Goal: Task Accomplishment & Management: Complete application form

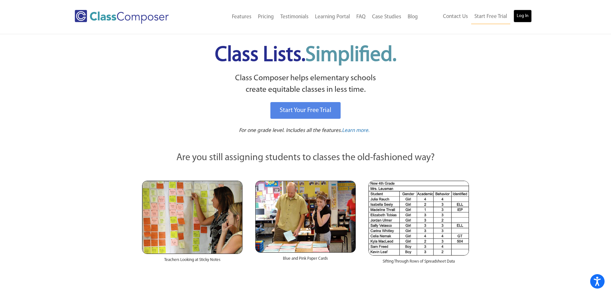
click at [527, 15] on link "Log In" at bounding box center [522, 16] width 18 height 13
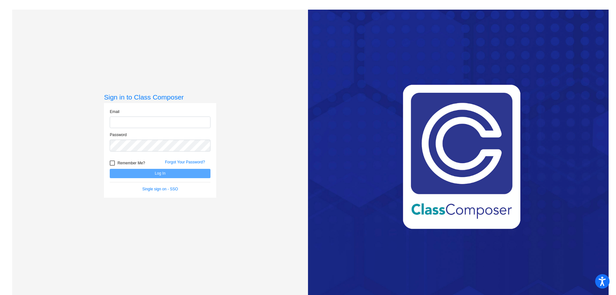
click at [175, 121] on input "email" at bounding box center [160, 122] width 101 height 12
type input "[PERSON_NAME][EMAIL_ADDRESS][PERSON_NAME][DOMAIN_NAME]"
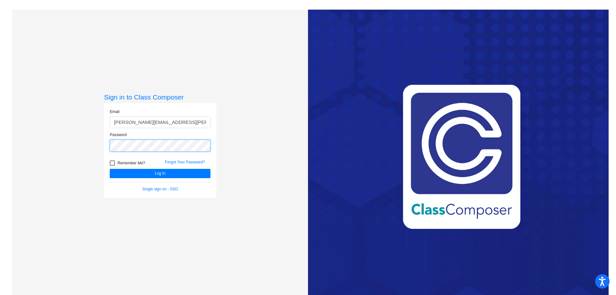
click at [110, 169] on button "Log In" at bounding box center [160, 173] width 101 height 9
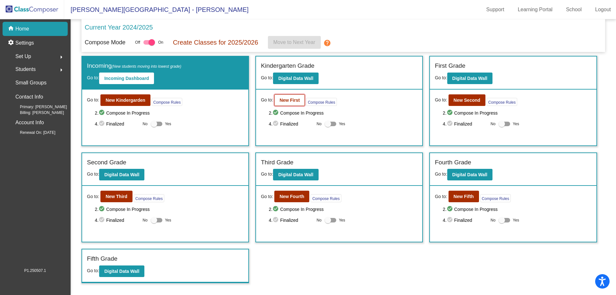
click at [288, 100] on b "New First" at bounding box center [289, 100] width 20 height 5
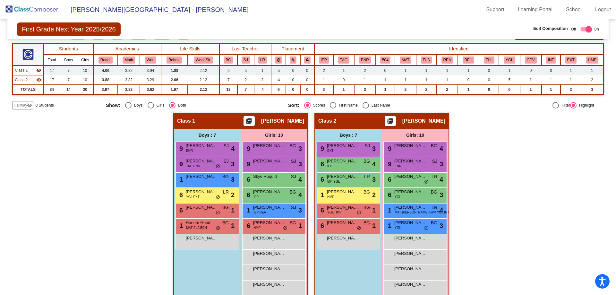
scroll to position [58, 0]
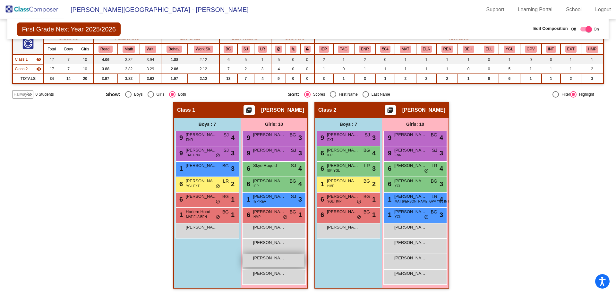
click at [276, 265] on div "[PERSON_NAME] lock do_not_disturb_alt" at bounding box center [273, 260] width 61 height 13
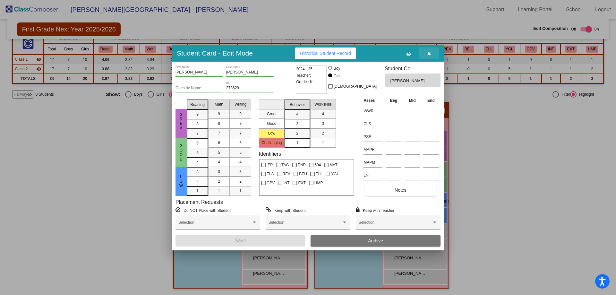
click at [433, 51] on button "button" at bounding box center [429, 53] width 21 height 12
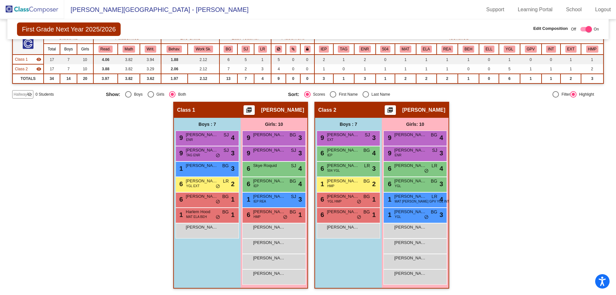
click at [22, 95] on span "Hallway" at bounding box center [19, 94] width 13 height 6
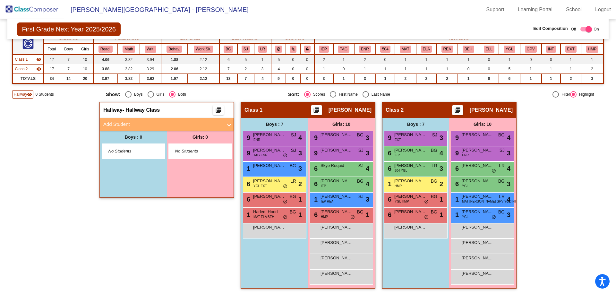
click at [131, 121] on mat-panel-title "Add Student" at bounding box center [162, 124] width 119 height 7
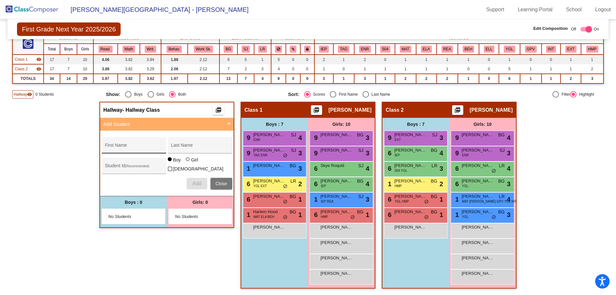
click at [123, 143] on div "First Name" at bounding box center [134, 146] width 58 height 13
type input "[GEOGRAPHIC_DATA]"
type input "[PERSON_NAME]"
type input "274476"
click at [195, 182] on span "Add" at bounding box center [196, 183] width 9 height 5
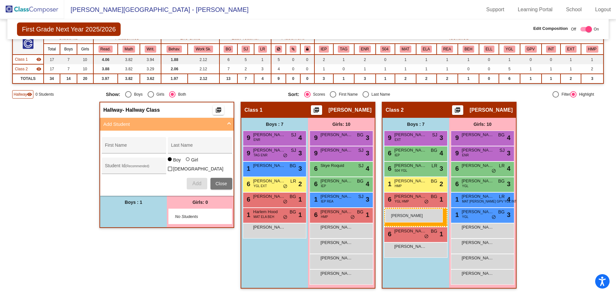
drag, startPoint x: 141, startPoint y: 216, endPoint x: 385, endPoint y: 209, distance: 243.9
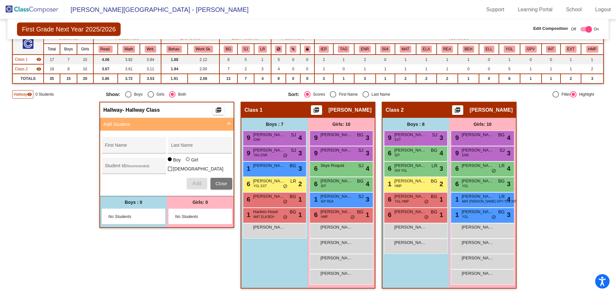
click at [118, 126] on mat-panel-title "Add Student" at bounding box center [162, 124] width 119 height 7
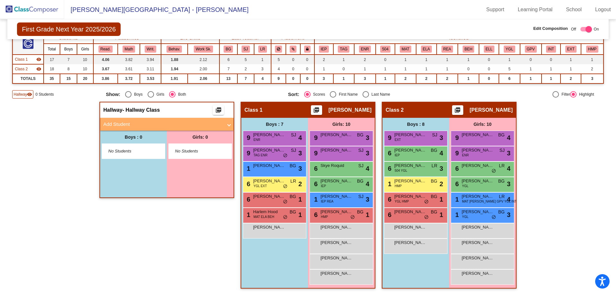
click at [112, 121] on mat-panel-title "Add Student" at bounding box center [162, 124] width 119 height 7
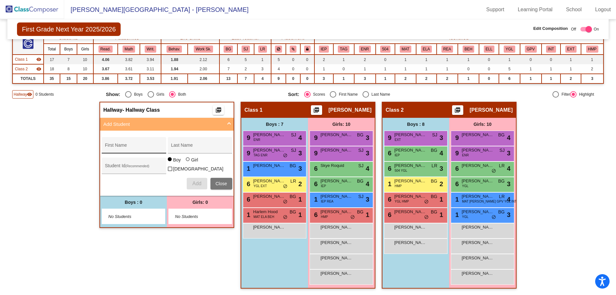
click at [111, 144] on div "First Name" at bounding box center [134, 146] width 58 height 13
type input "Devin"
type input "[PERSON_NAME]"
type input "274475"
click at [192, 181] on span "Add" at bounding box center [196, 183] width 9 height 5
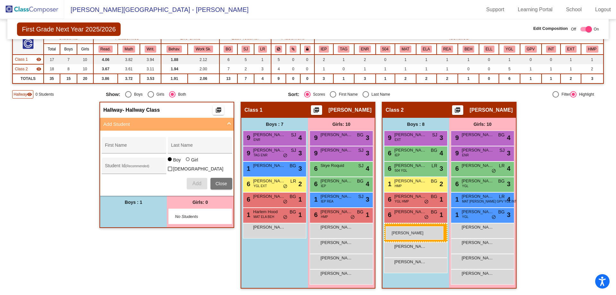
drag, startPoint x: 137, startPoint y: 214, endPoint x: 386, endPoint y: 226, distance: 248.5
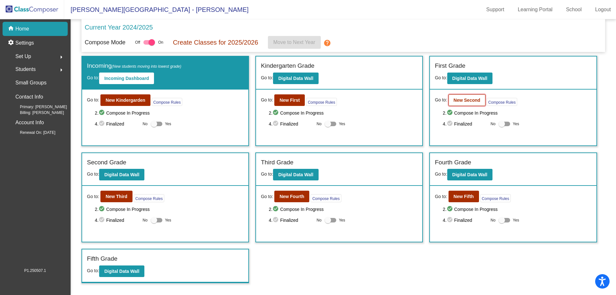
click at [459, 102] on button "New Second" at bounding box center [466, 100] width 37 height 12
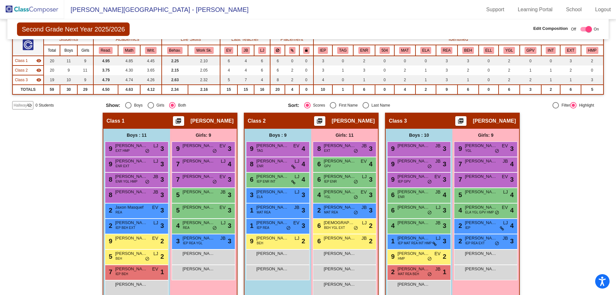
scroll to position [83, 0]
